Goal: Task Accomplishment & Management: Use online tool/utility

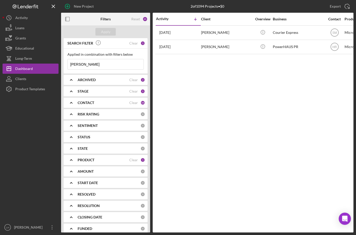
click at [85, 62] on input "[PERSON_NAME]" at bounding box center [106, 64] width 76 height 10
type input "[PERSON_NAME]"
click at [114, 30] on button "Apply" at bounding box center [106, 32] width 20 height 8
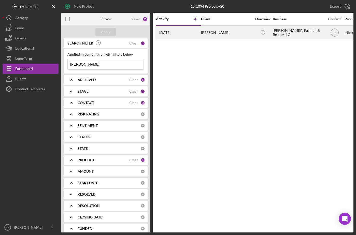
click at [191, 38] on div "[DATE] [PERSON_NAME]" at bounding box center [178, 33] width 45 height 14
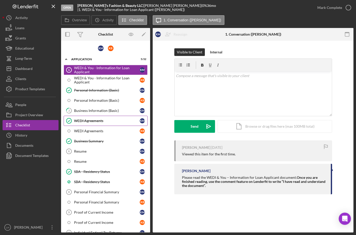
click at [105, 123] on div "WEDI Agreements" at bounding box center [107, 121] width 66 height 4
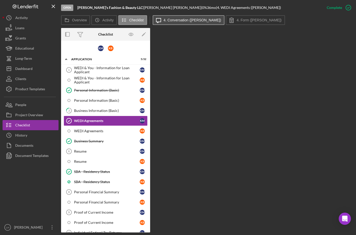
click at [188, 24] on button "Icon/Message 4. Conversation ([PERSON_NAME])" at bounding box center [189, 20] width 72 height 10
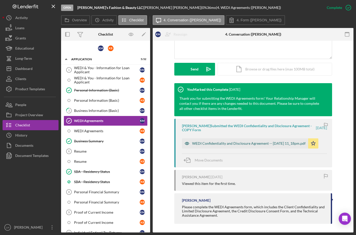
click at [185, 145] on icon "button" at bounding box center [187, 144] width 10 height 10
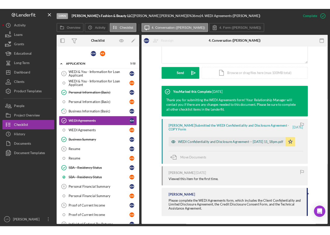
scroll to position [133, 0]
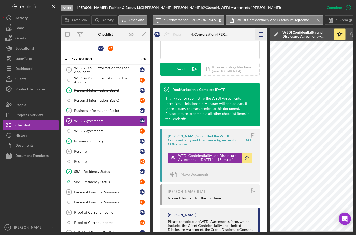
click at [261, 38] on icon "button" at bounding box center [260, 34] width 11 height 11
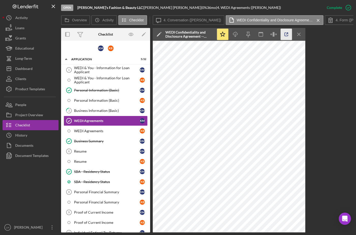
click at [281, 34] on icon "button" at bounding box center [286, 34] width 11 height 11
